Goal: Task Accomplishment & Management: Use online tool/utility

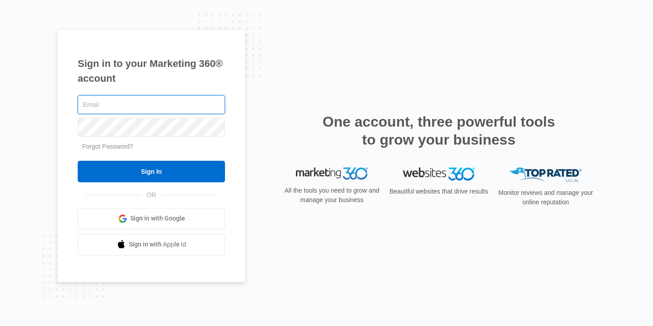
type input "[PERSON_NAME][EMAIL_ADDRESS][PERSON_NAME][DOMAIN_NAME]"
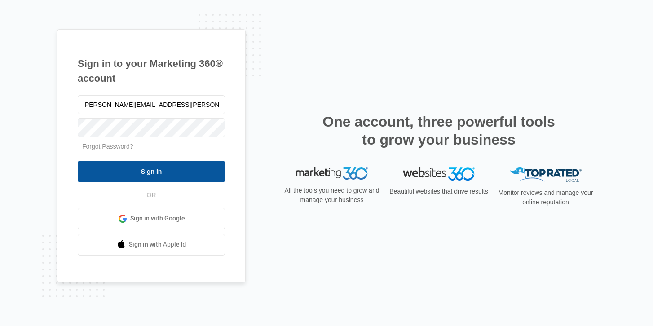
click at [150, 164] on input "Sign In" at bounding box center [151, 172] width 147 height 22
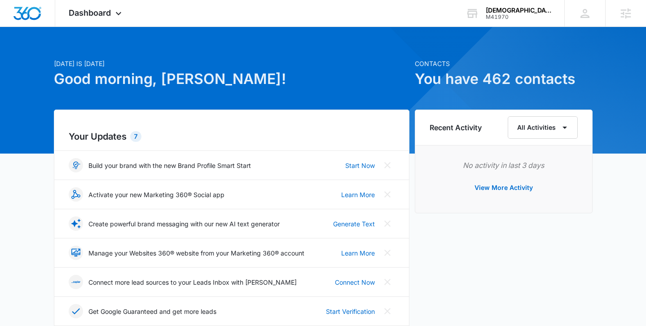
scroll to position [9, 0]
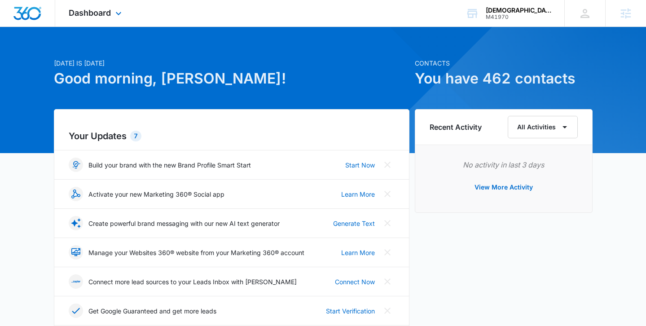
click at [74, 21] on div "Dashboard Apps Reputation Websites Forms CRM Email Social Shop Content Ads Inte…" at bounding box center [96, 13] width 82 height 26
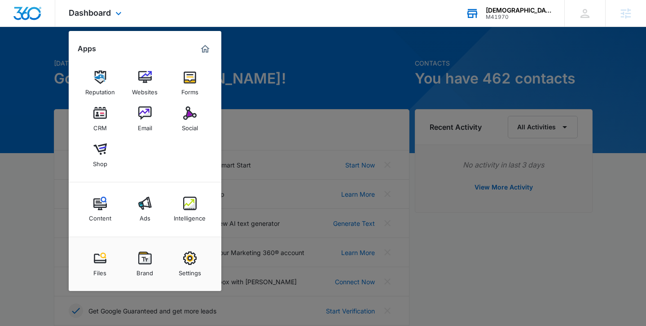
click at [511, 13] on div "[DEMOGRAPHIC_DATA] Division of [DEMOGRAPHIC_DATA] Ministries" at bounding box center [519, 10] width 66 height 7
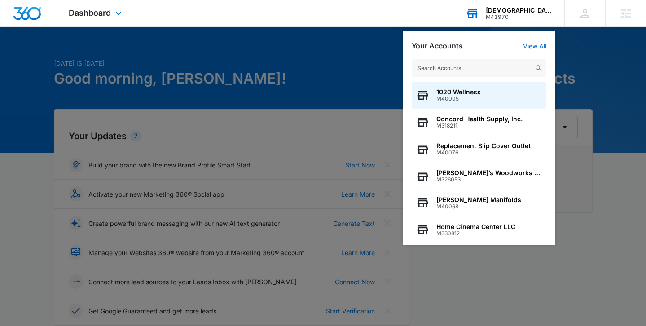
click at [495, 62] on input "text" at bounding box center [479, 68] width 135 height 18
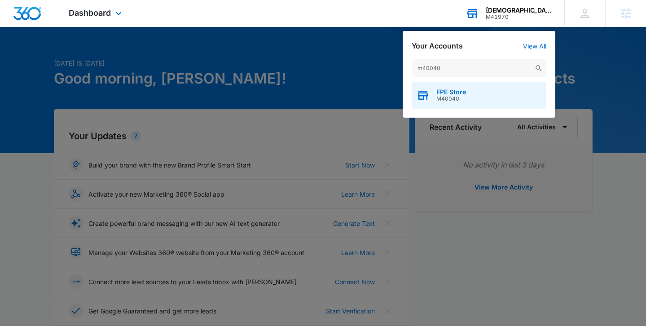
type input "m40040"
click at [446, 91] on span "FPE Store" at bounding box center [451, 91] width 30 height 7
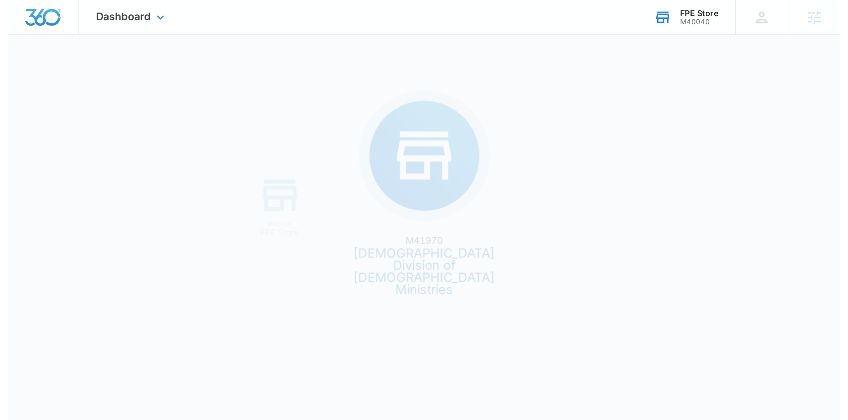
scroll to position [0, 0]
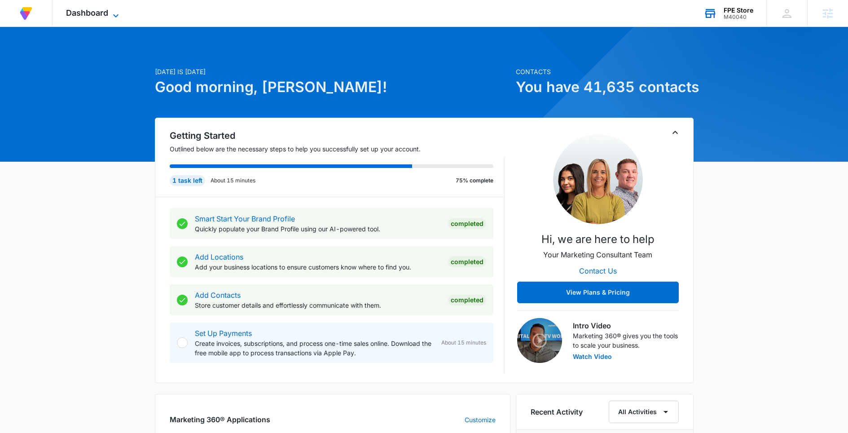
click at [114, 16] on icon at bounding box center [115, 15] width 11 height 11
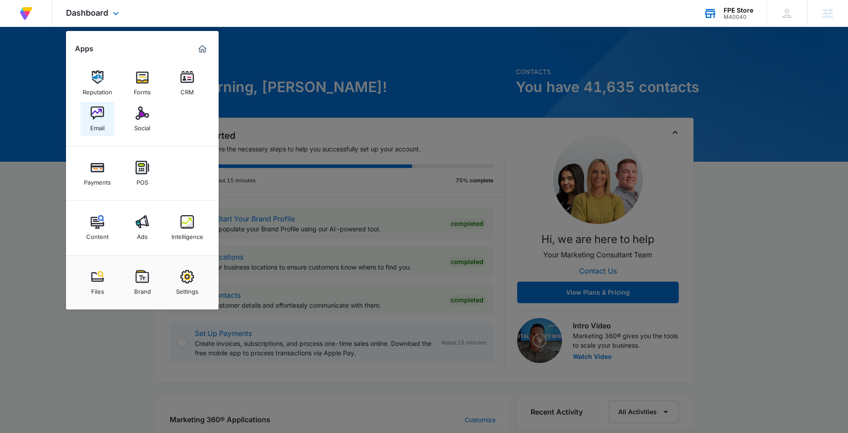
click at [90, 121] on div "Email" at bounding box center [97, 126] width 14 height 12
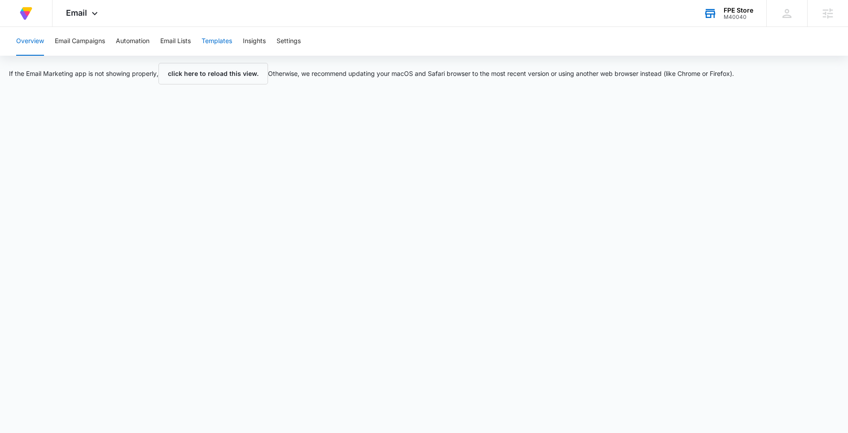
click at [226, 43] on button "Templates" at bounding box center [216, 41] width 31 height 29
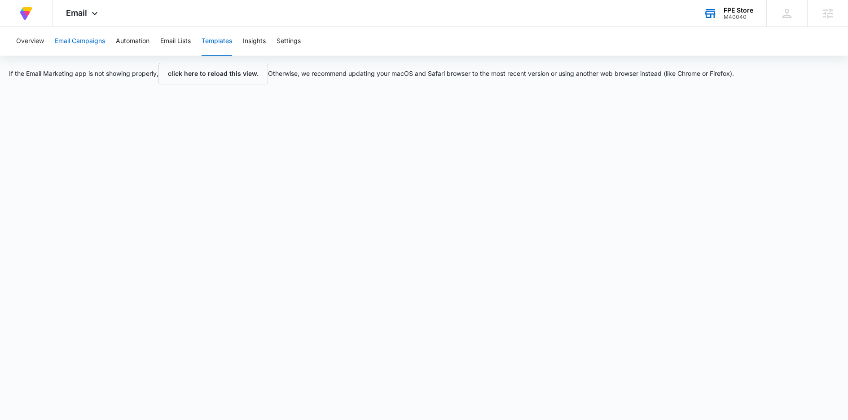
click at [92, 43] on button "Email Campaigns" at bounding box center [80, 41] width 50 height 29
